Goal: Transaction & Acquisition: Download file/media

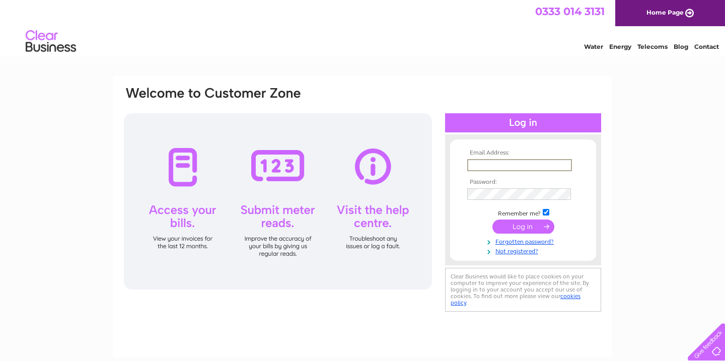
type input "ben@etplanning.co.uk"
click at [520, 227] on input "submit" at bounding box center [523, 226] width 62 height 14
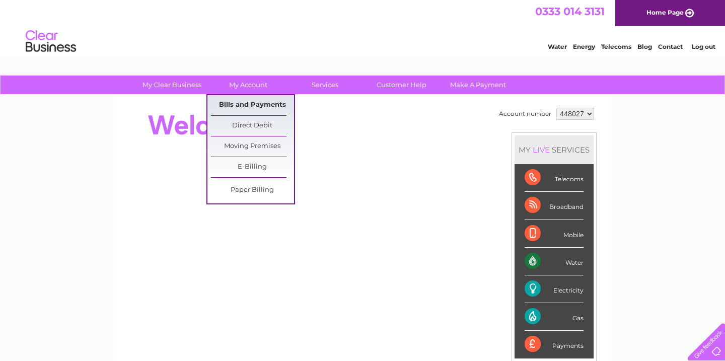
click at [237, 111] on link "Bills and Payments" at bounding box center [252, 105] width 83 height 20
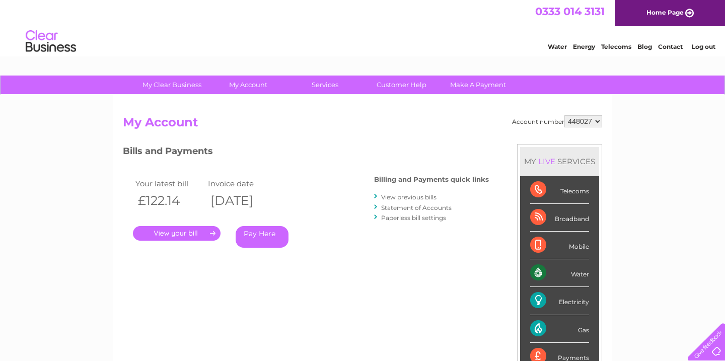
click at [184, 230] on link "." at bounding box center [177, 233] width 88 height 15
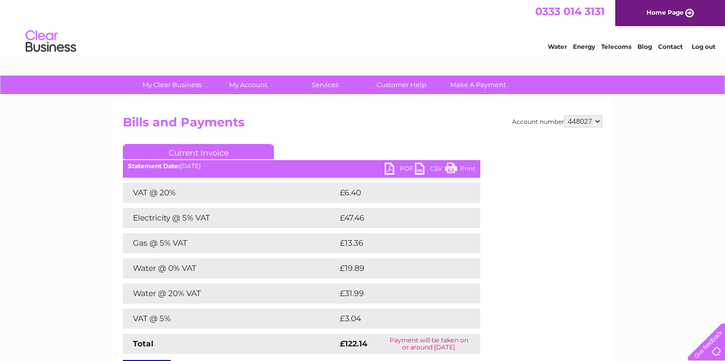
click at [400, 165] on link "PDF" at bounding box center [399, 170] width 30 height 15
